Goal: Information Seeking & Learning: Learn about a topic

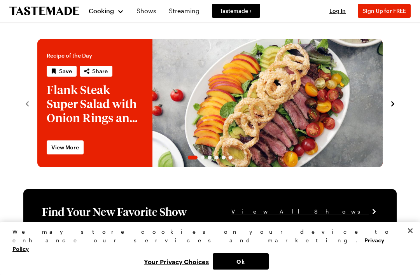
click at [114, 16] on button "Cooking" at bounding box center [106, 11] width 35 height 19
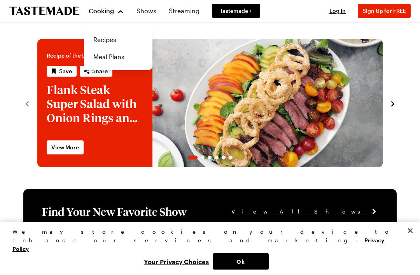
click at [123, 43] on link "Recipes" at bounding box center [118, 39] width 59 height 17
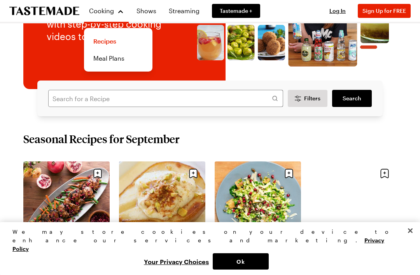
scroll to position [107, 0]
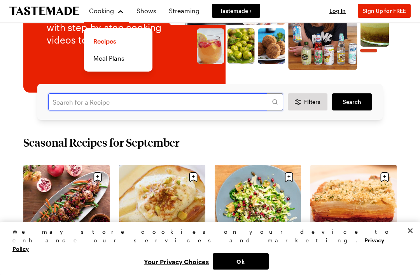
click at [172, 105] on input "text" at bounding box center [165, 101] width 235 height 17
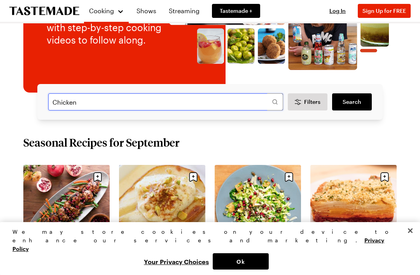
type input "Chicken"
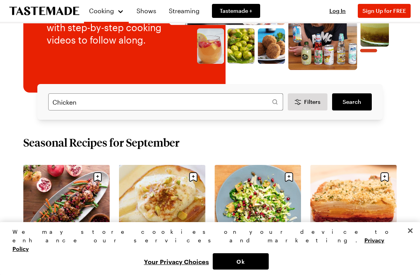
click at [357, 105] on span "Search" at bounding box center [352, 102] width 19 height 8
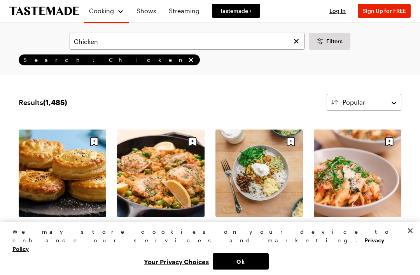
click at [384, 236] on link "Affordable One-Pot Penne Pasta" at bounding box center [357, 228] width 87 height 16
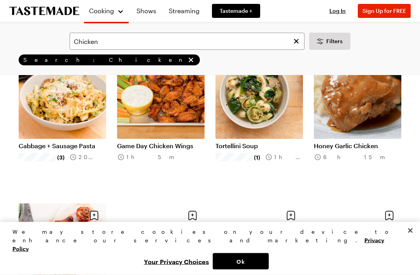
scroll to position [686, 0]
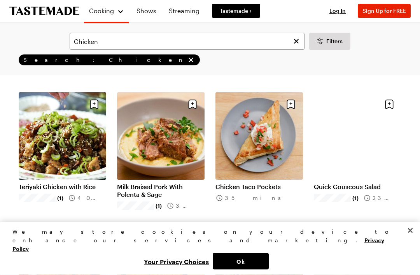
scroll to position [1557, 0]
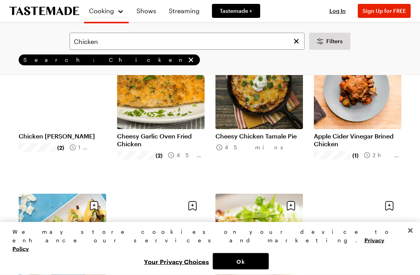
scroll to position [2368, 0]
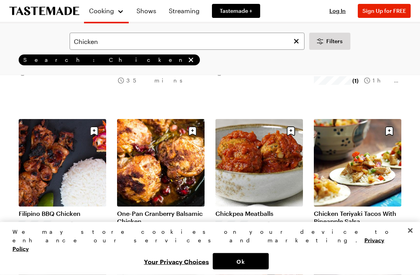
scroll to position [2904, 0]
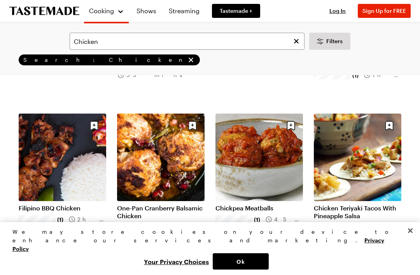
click at [56, 207] on link "Filipino BBQ Chicken" at bounding box center [62, 208] width 87 height 8
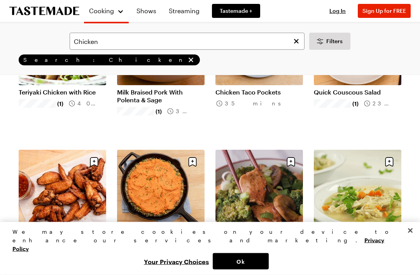
scroll to position [1652, 0]
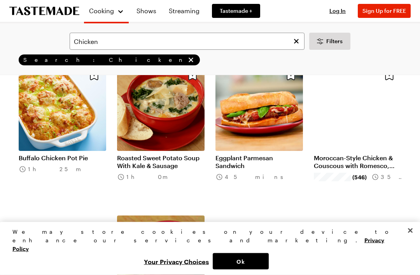
scroll to position [4018, 0]
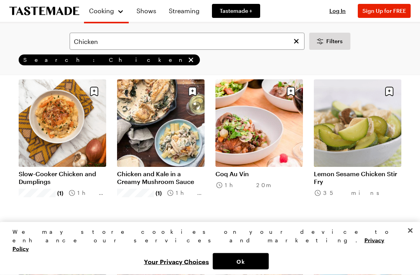
scroll to position [5218, 0]
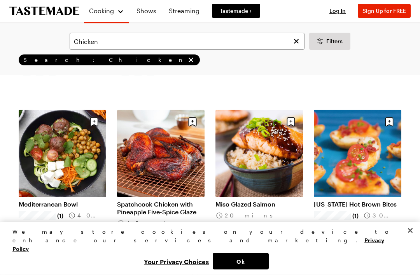
scroll to position [5341, 0]
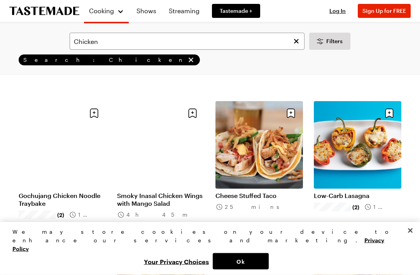
scroll to position [7021, 0]
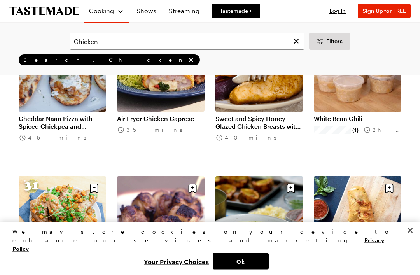
scroll to position [8010, 0]
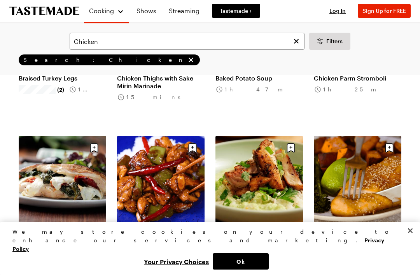
scroll to position [8200, 0]
